Goal: Information Seeking & Learning: Learn about a topic

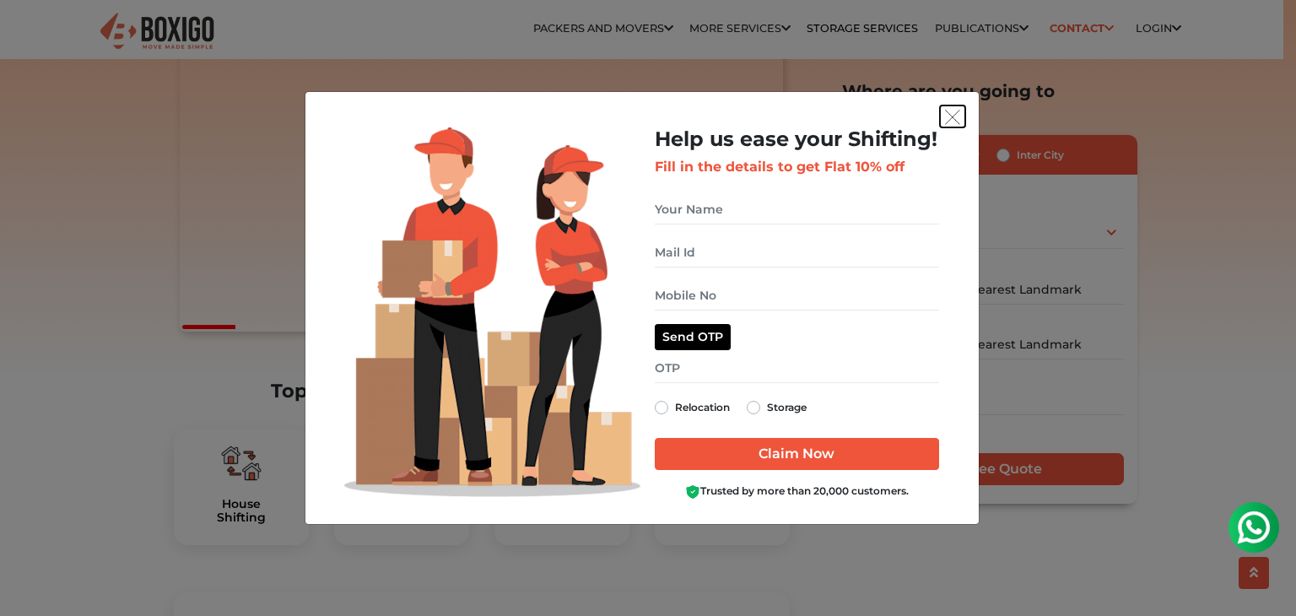
click at [950, 113] on img "get free quote dialog" at bounding box center [952, 117] width 15 height 15
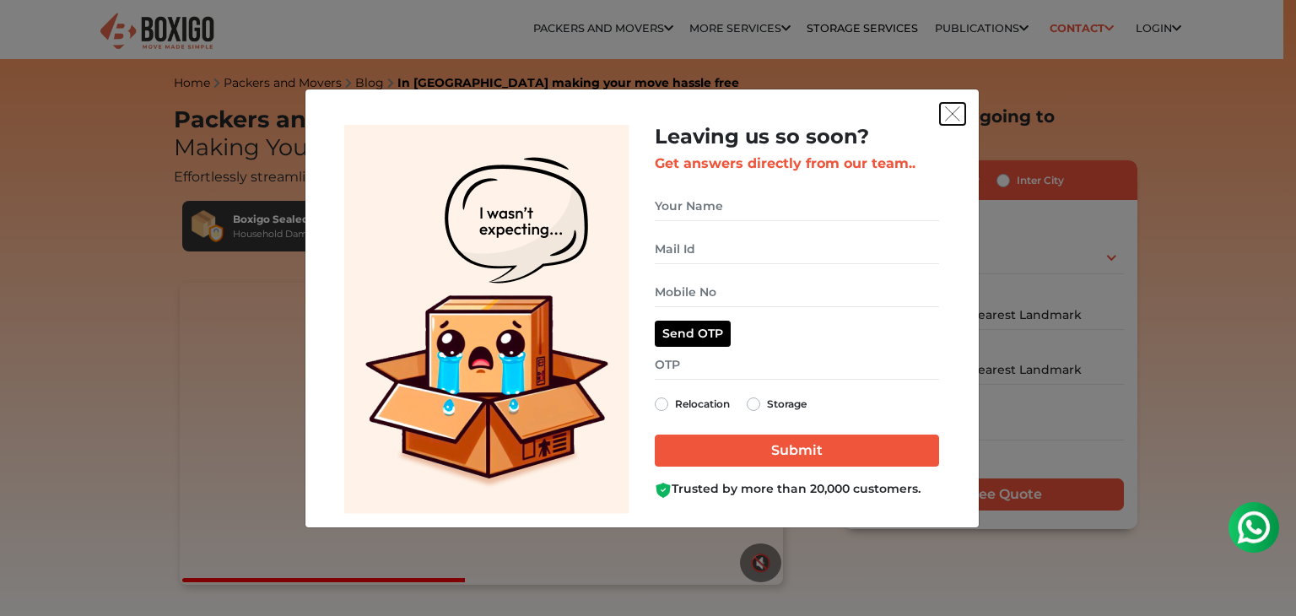
click at [959, 119] on button "get free quote dialog" at bounding box center [952, 114] width 25 height 22
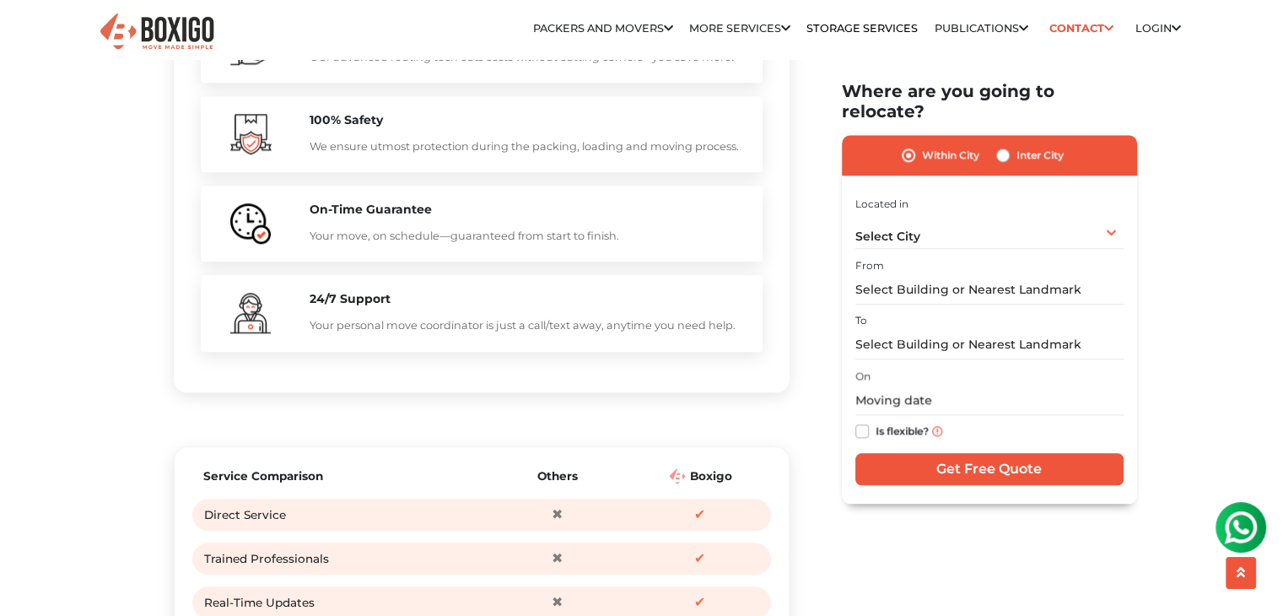
scroll to position [1434, 0]
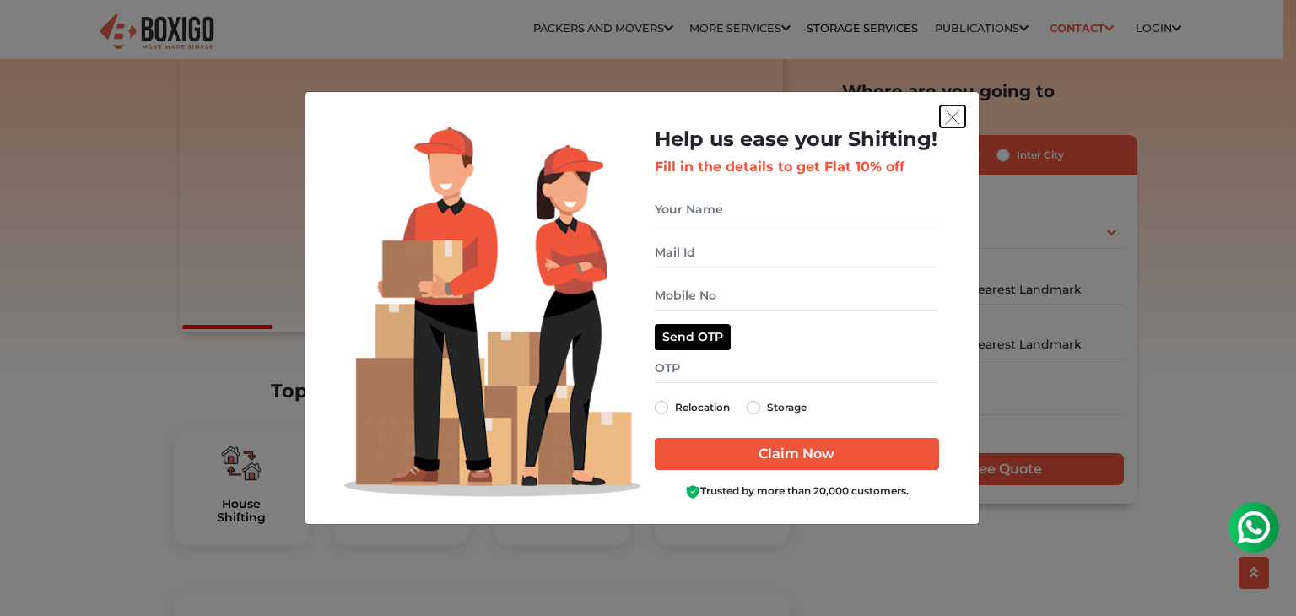
click at [954, 116] on img "get free quote dialog" at bounding box center [952, 117] width 15 height 15
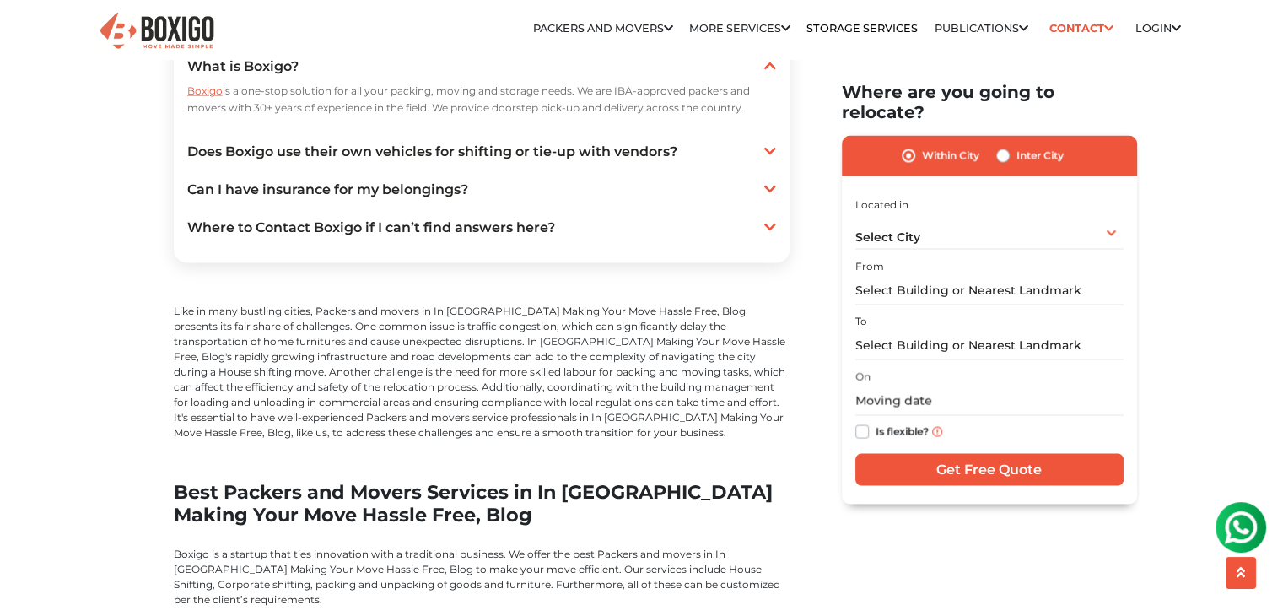
scroll to position [3308, 0]
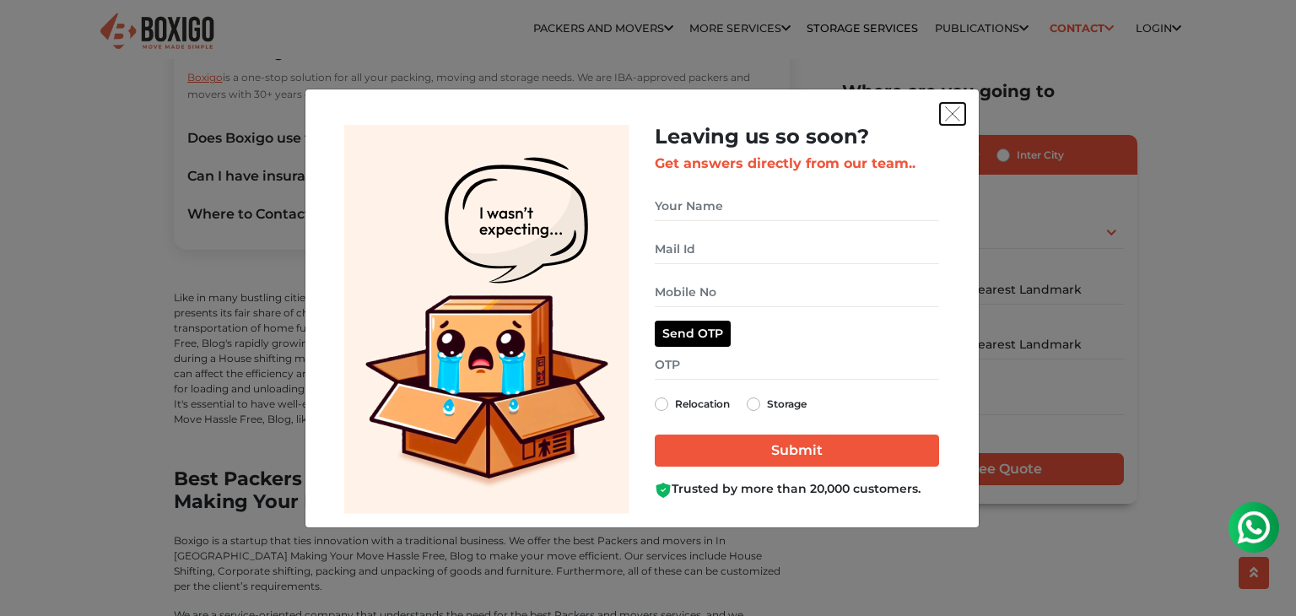
click at [945, 114] on img "get free quote dialog" at bounding box center [952, 113] width 15 height 15
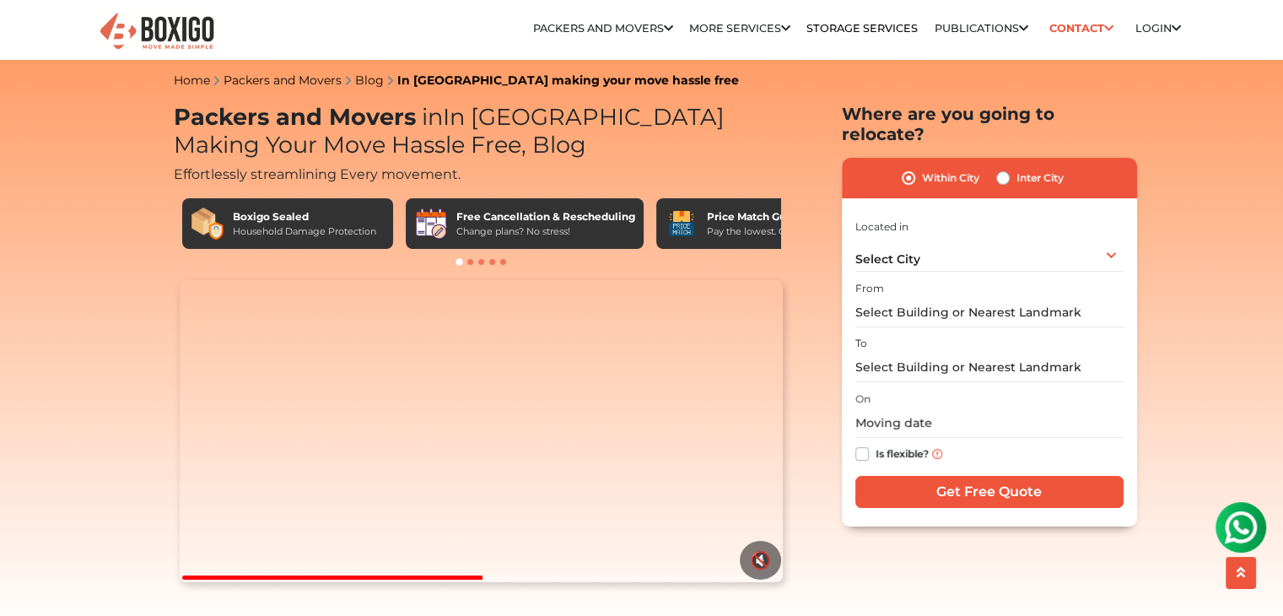
scroll to position [0, 0]
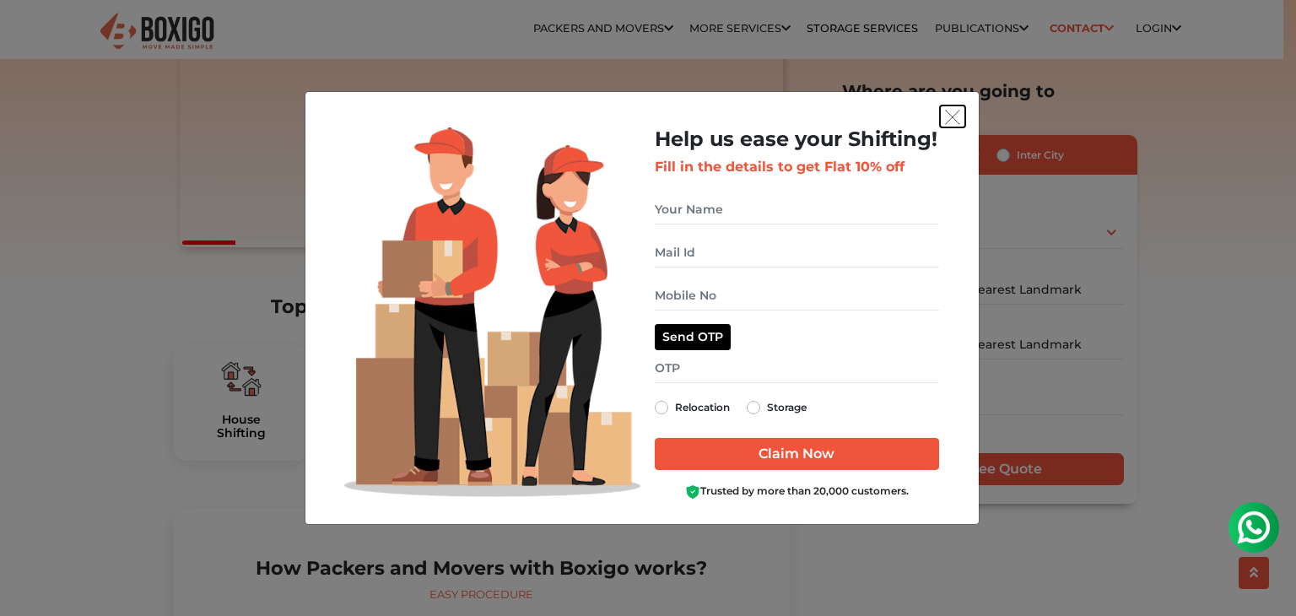
click at [948, 119] on img "get free quote dialog" at bounding box center [952, 117] width 15 height 15
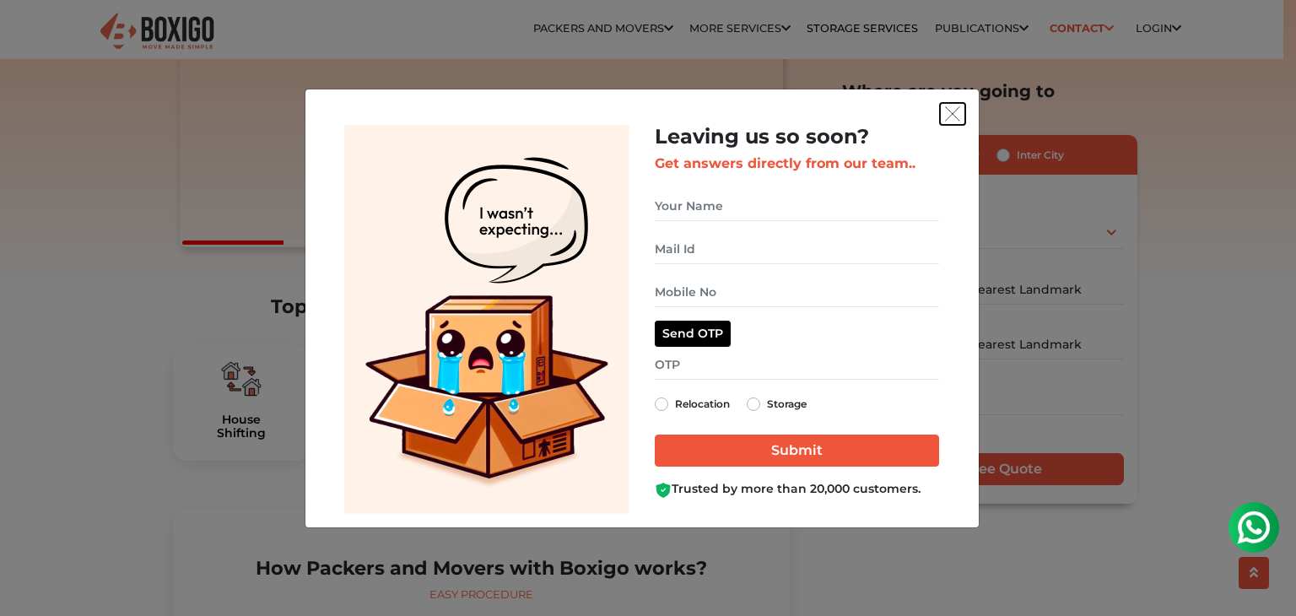
click at [956, 120] on img "get free quote dialog" at bounding box center [952, 113] width 15 height 15
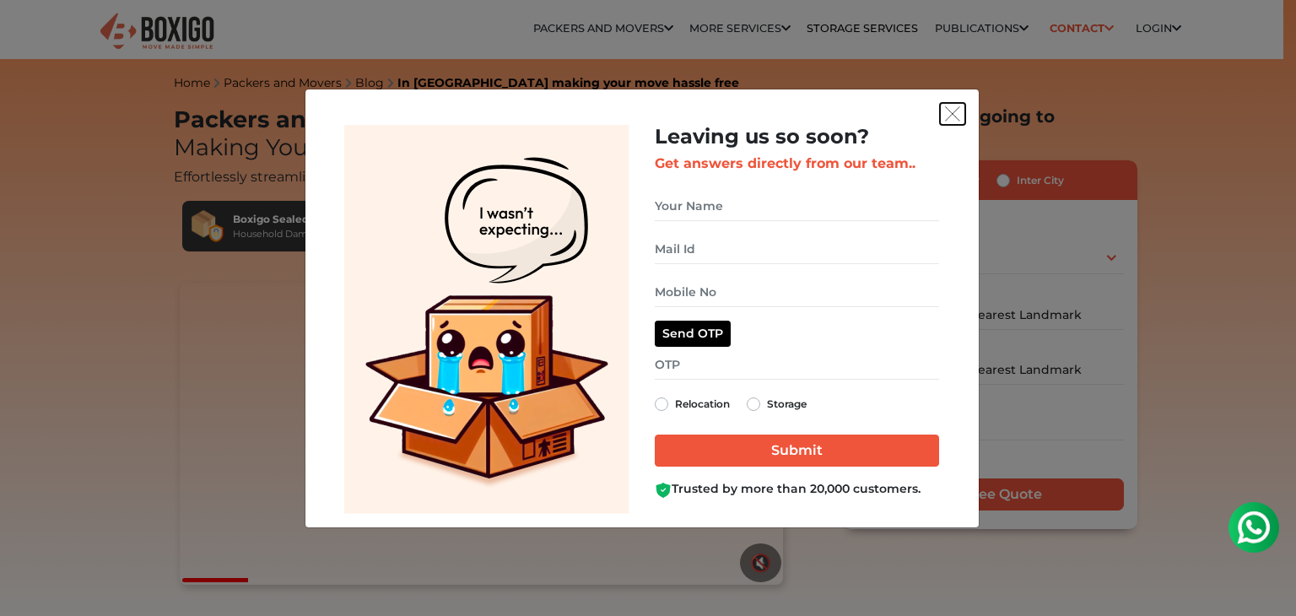
click at [951, 110] on img "get free quote dialog" at bounding box center [952, 113] width 15 height 15
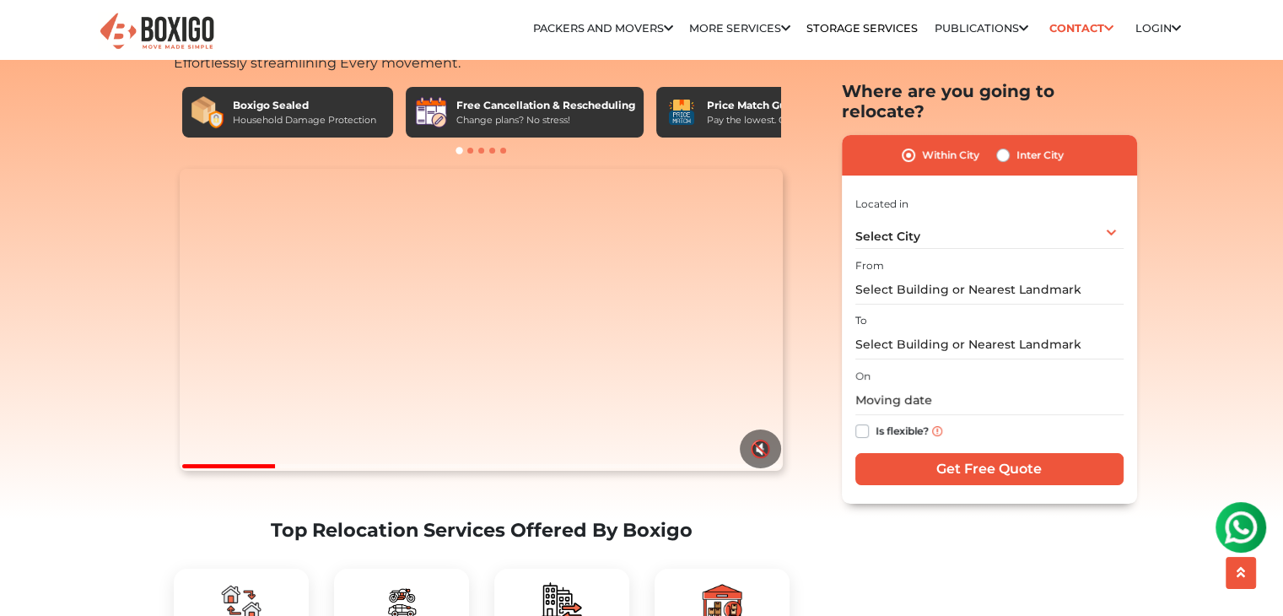
scroll to position [253, 0]
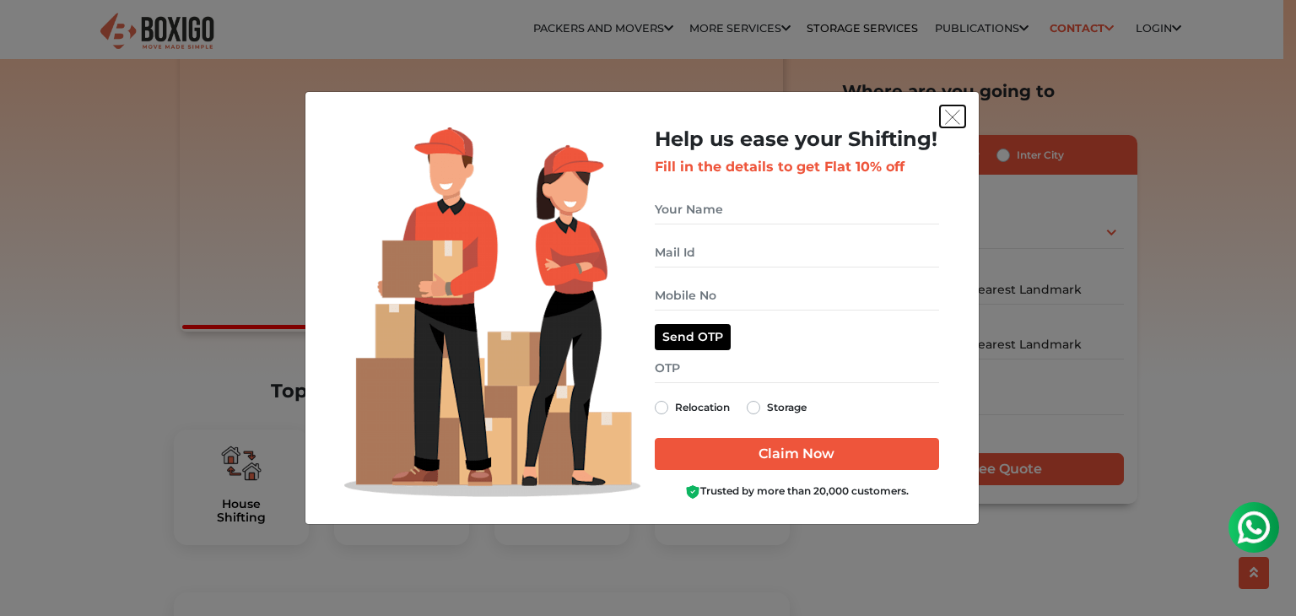
click at [949, 116] on img "get free quote dialog" at bounding box center [952, 117] width 15 height 15
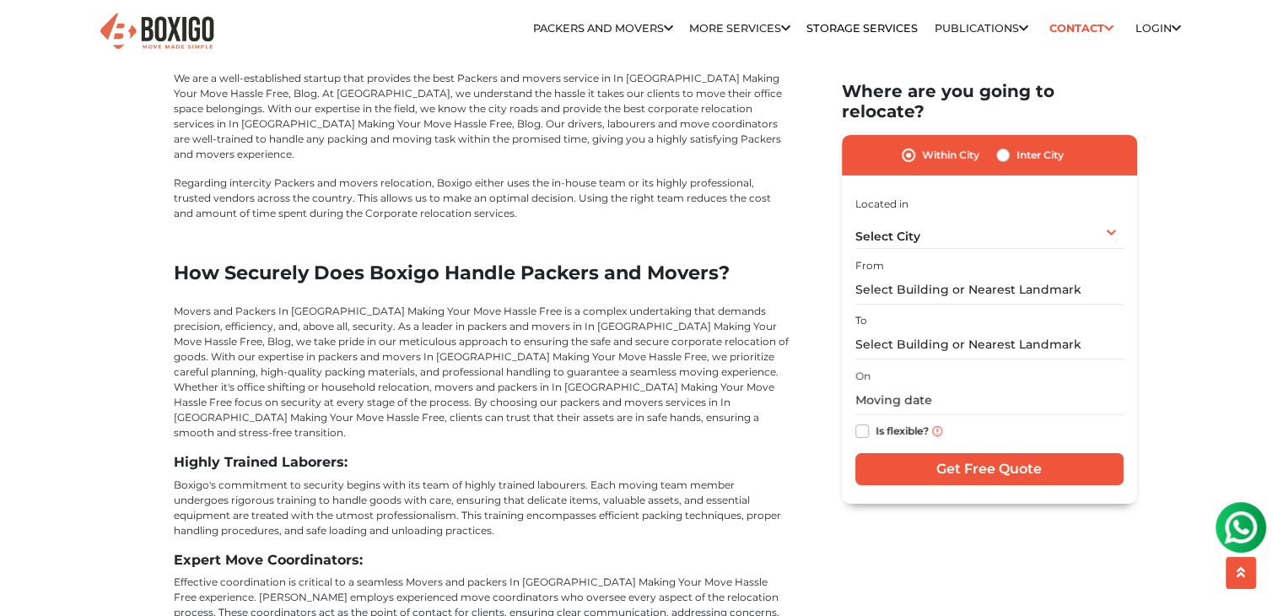
scroll to position [5651, 0]
